Goal: Obtain resource: Download file/media

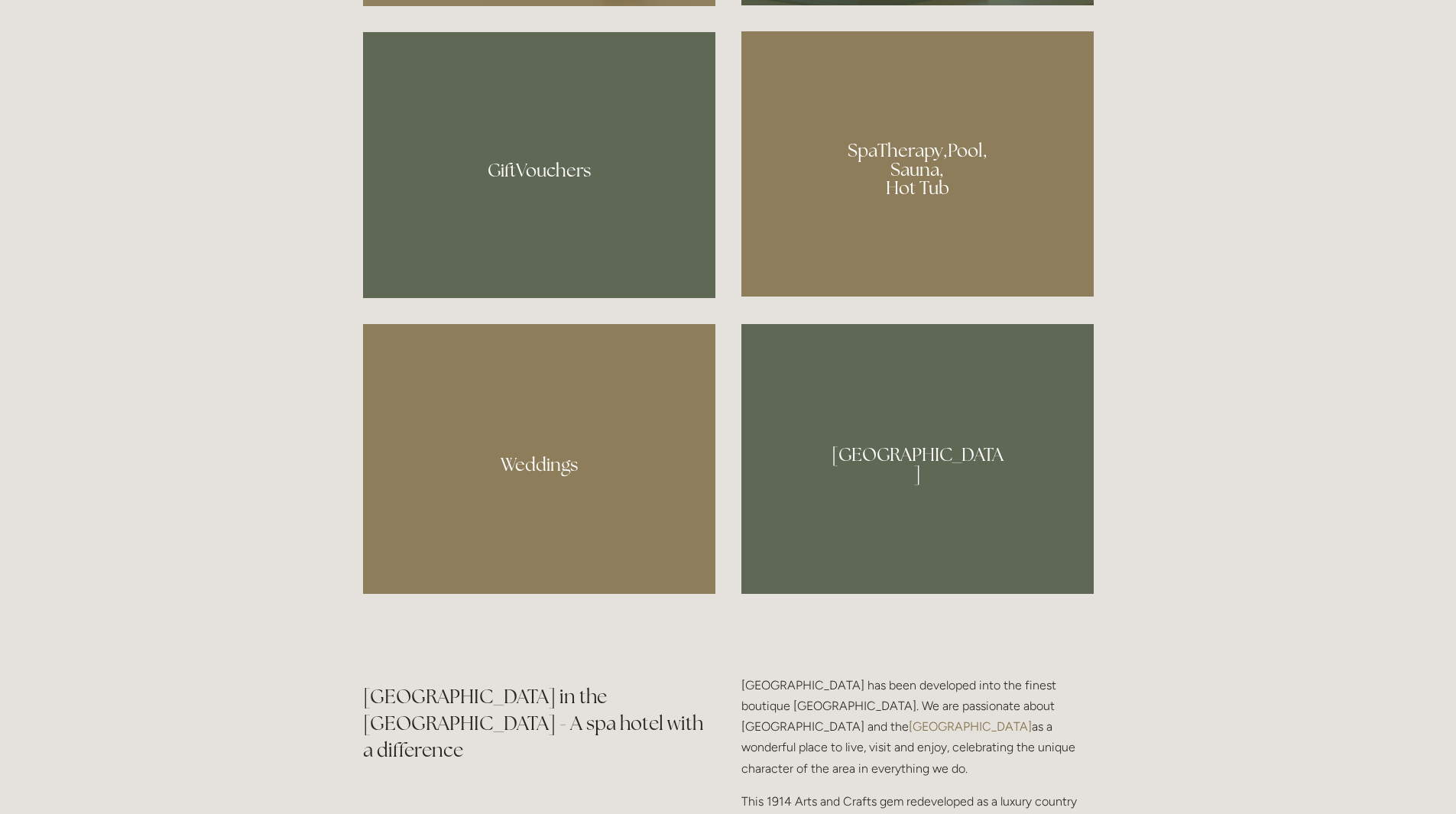
scroll to position [1223, 0]
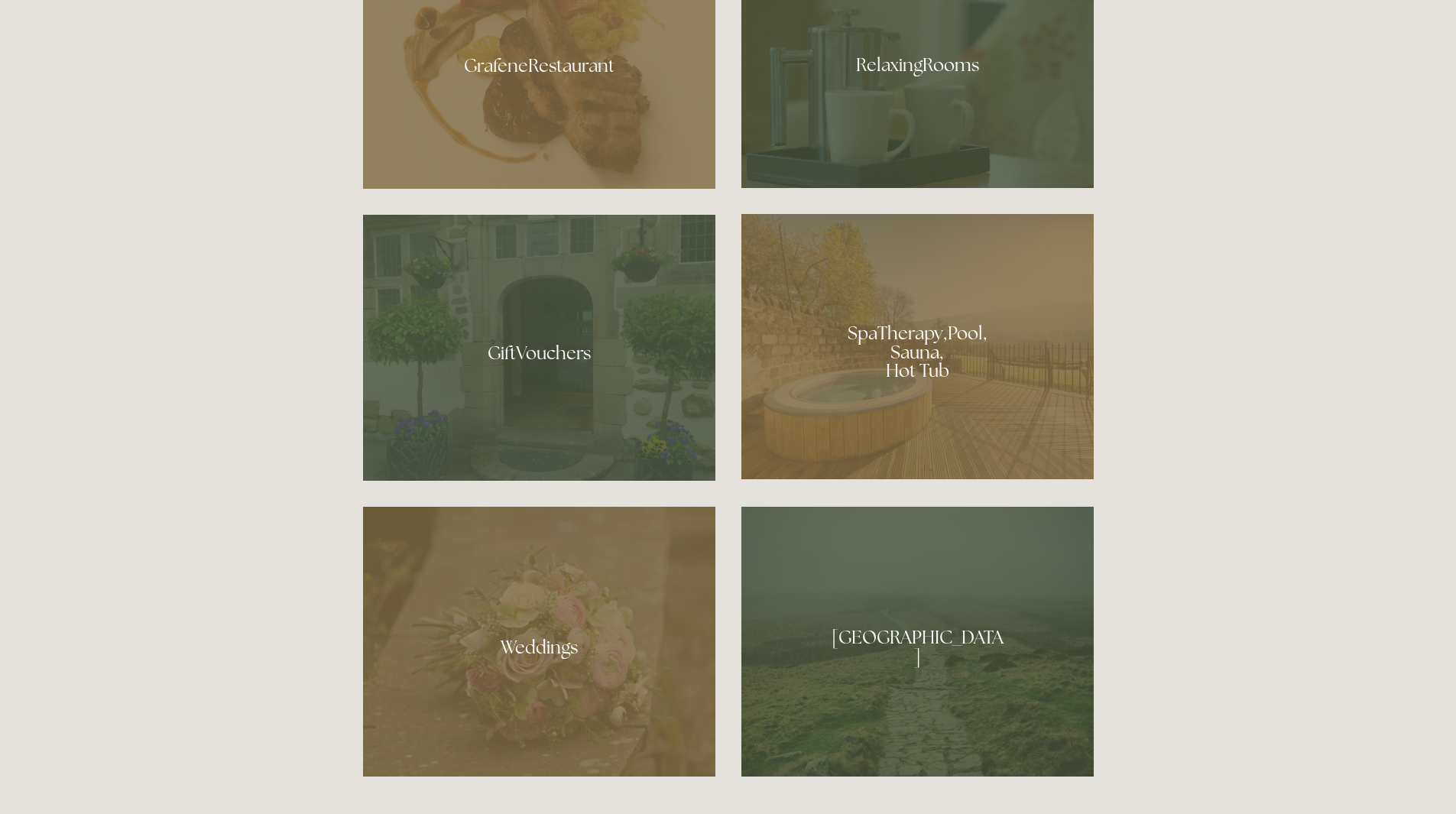
click at [512, 75] on div at bounding box center [539, 61] width 352 height 258
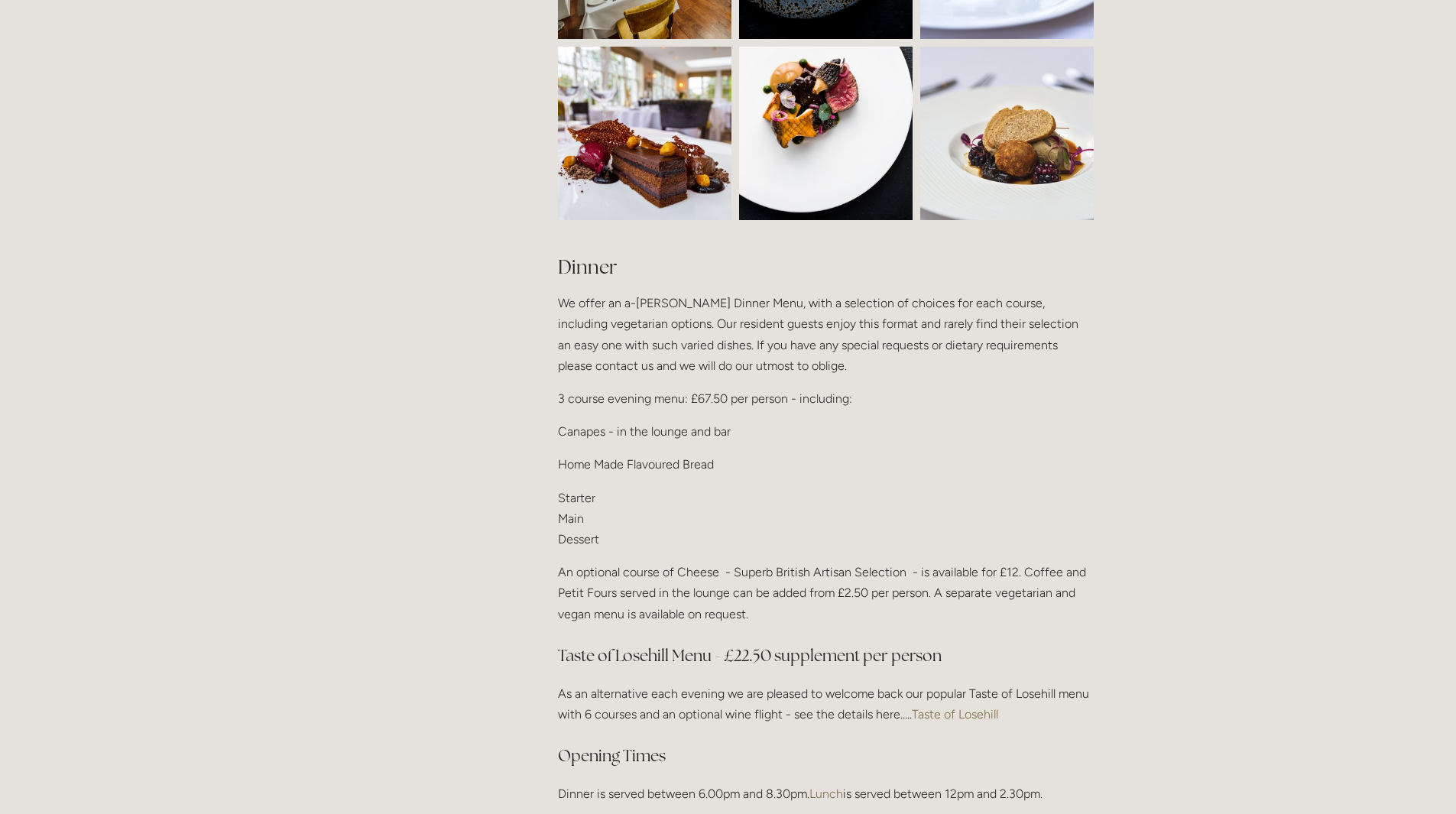
scroll to position [1682, 0]
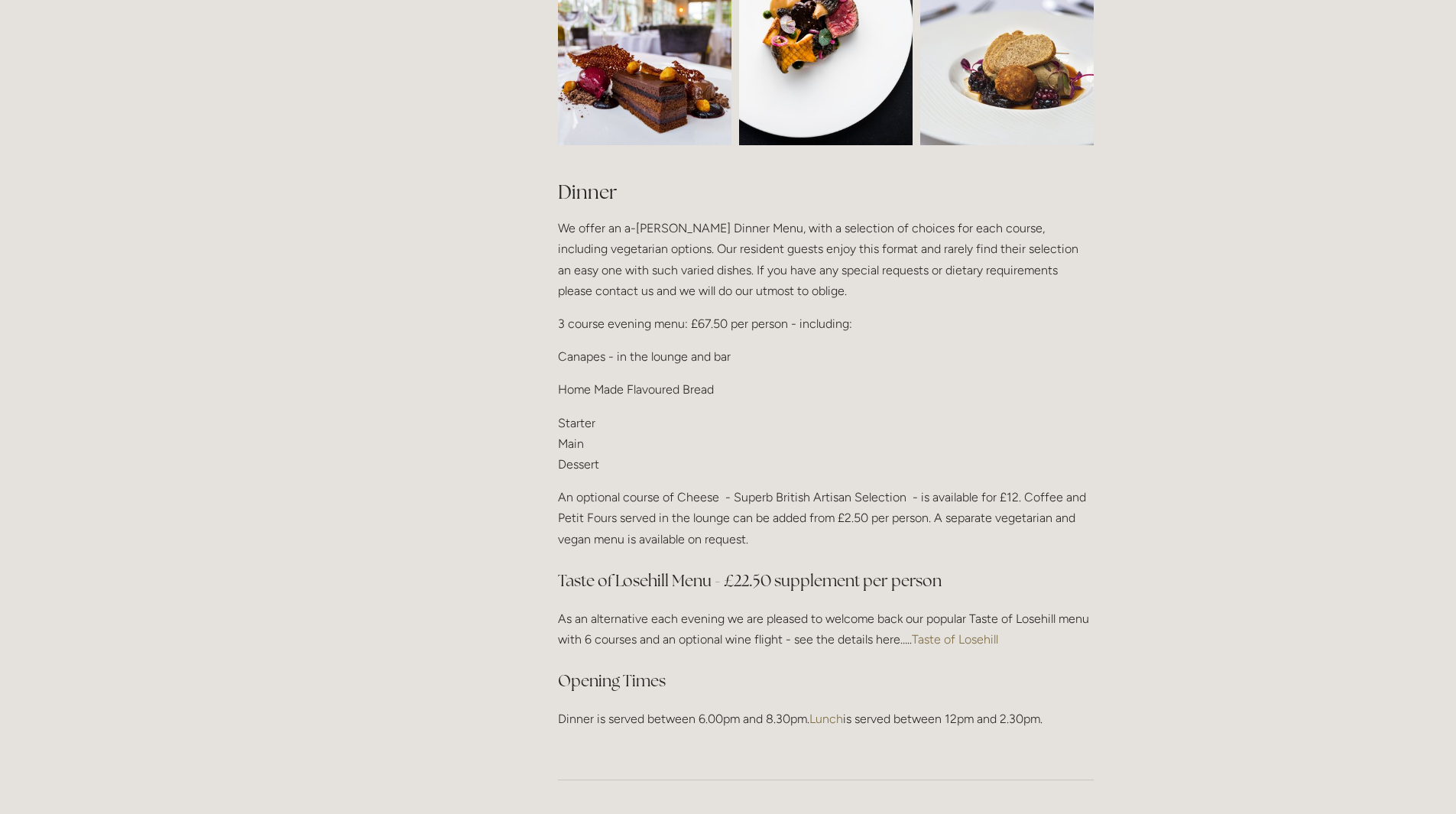
click at [972, 636] on link "Taste of Losehill" at bounding box center [955, 639] width 86 height 14
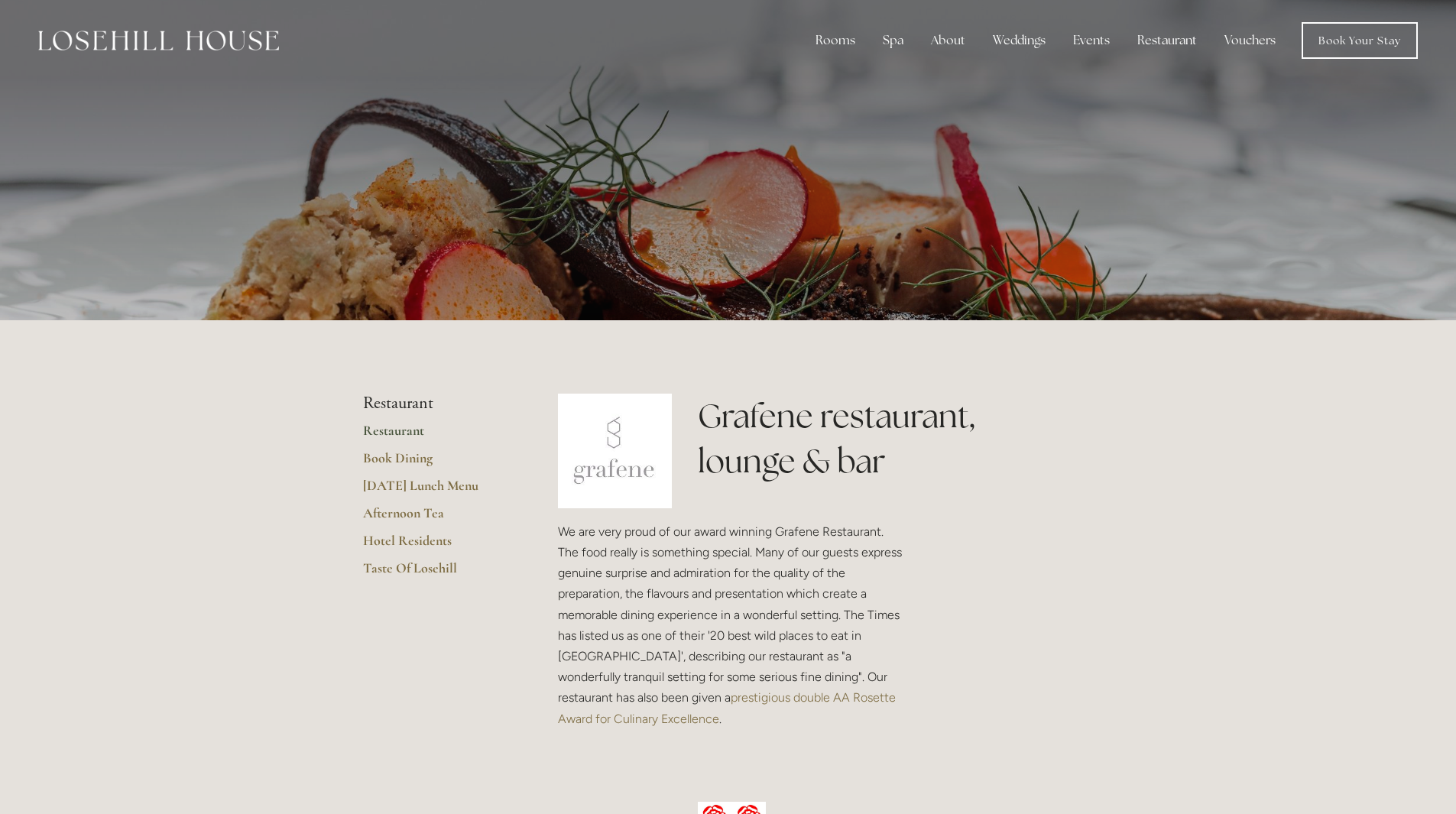
scroll to position [0, 0]
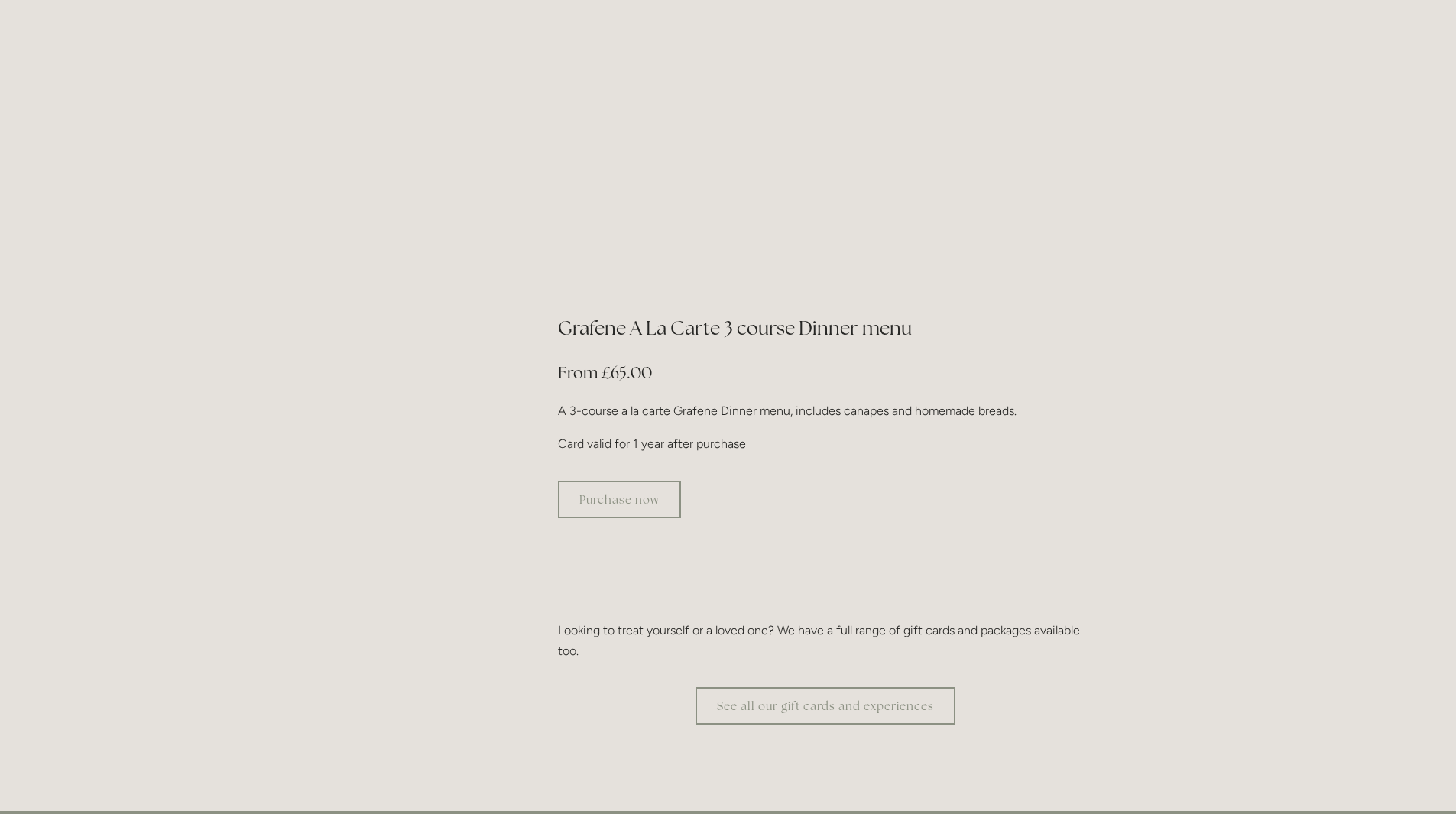
scroll to position [2599, 0]
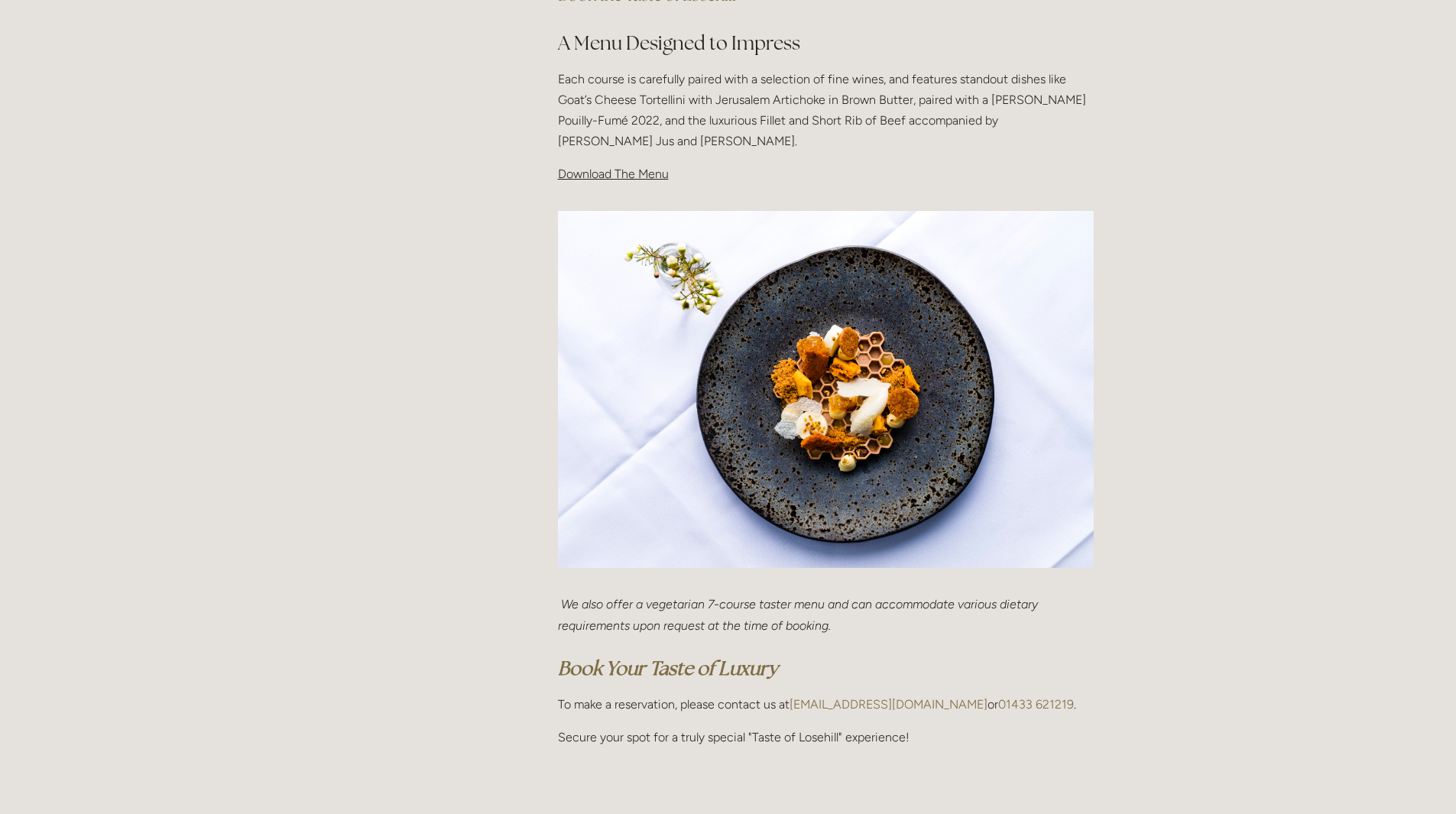
scroll to position [535, 0]
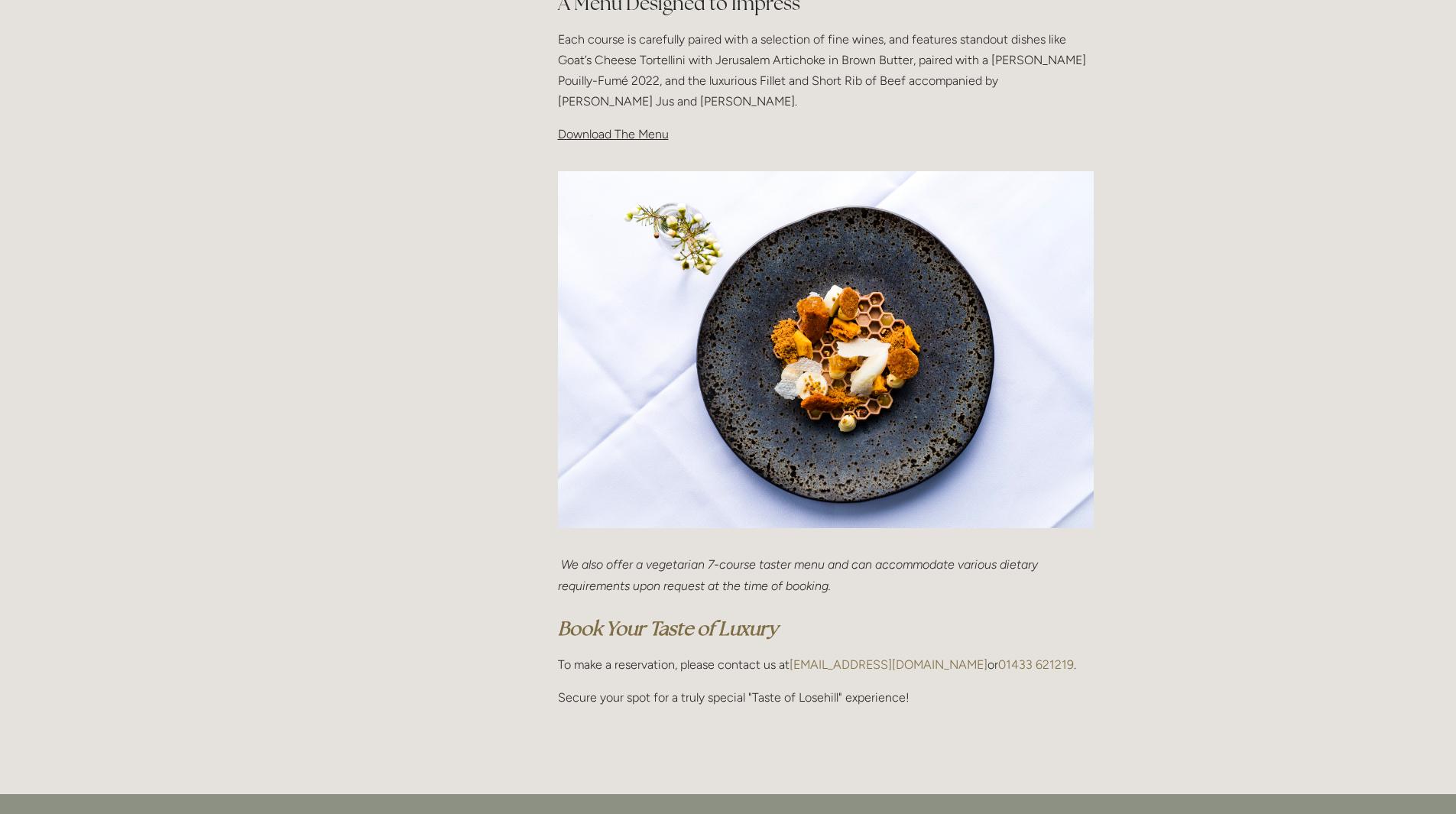
click at [628, 132] on span "Download The Menu" at bounding box center [613, 134] width 111 height 14
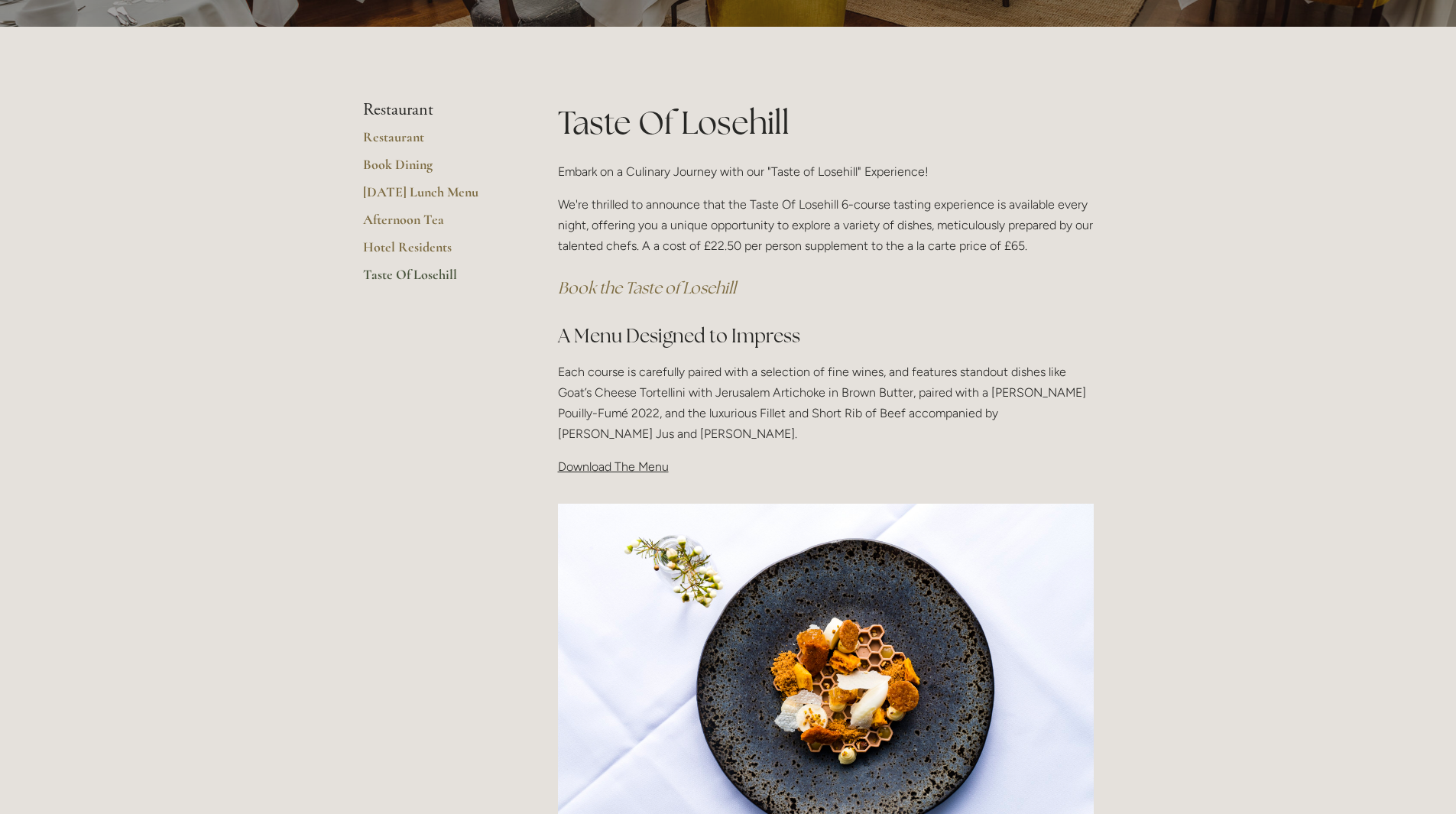
scroll to position [76, 0]
